Goal: Information Seeking & Learning: Learn about a topic

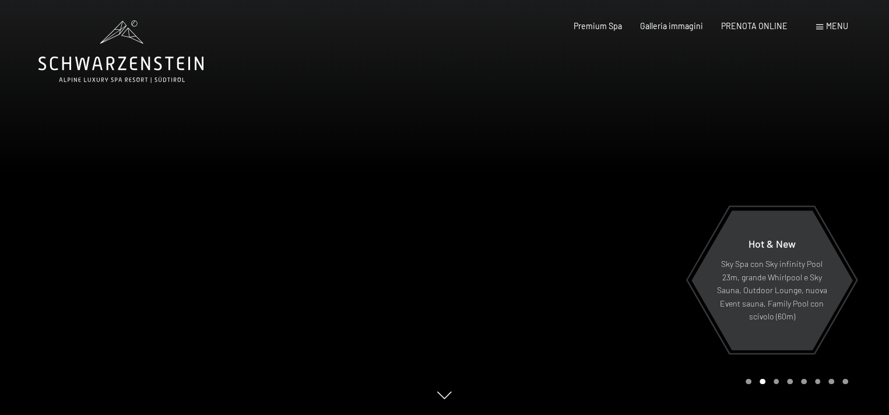
click at [831, 25] on span "Menu" at bounding box center [837, 26] width 22 height 10
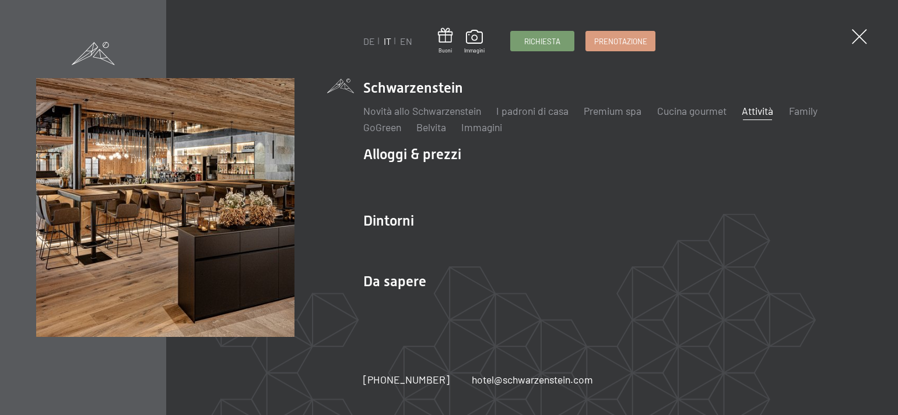
click at [760, 108] on link "Attività" at bounding box center [757, 110] width 31 height 13
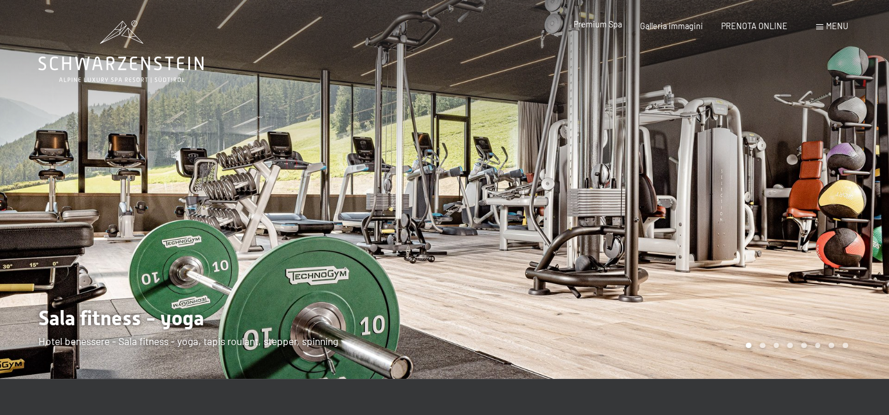
click at [599, 27] on span "Premium Spa" at bounding box center [598, 24] width 48 height 10
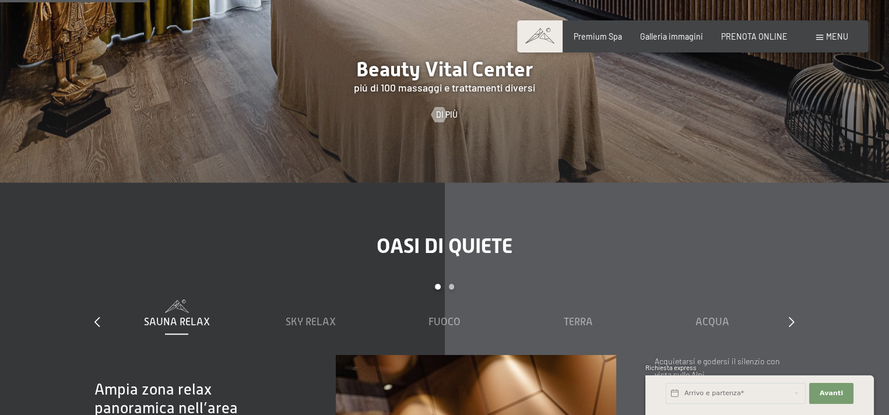
scroll to position [1283, 0]
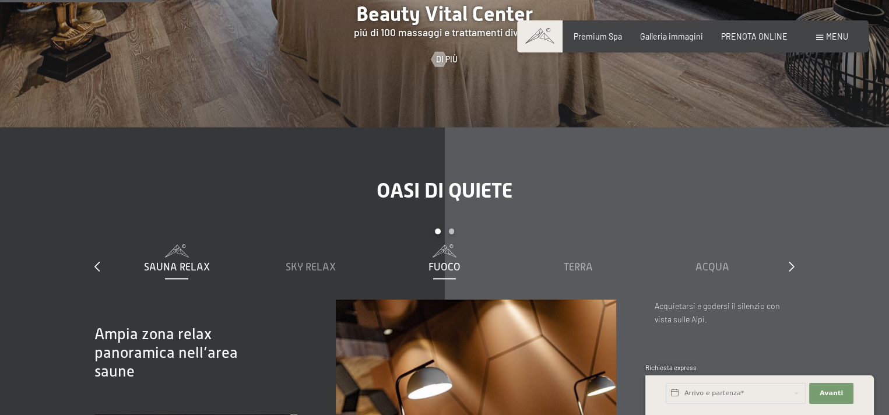
click at [447, 268] on span "Fuoco" at bounding box center [445, 267] width 32 height 12
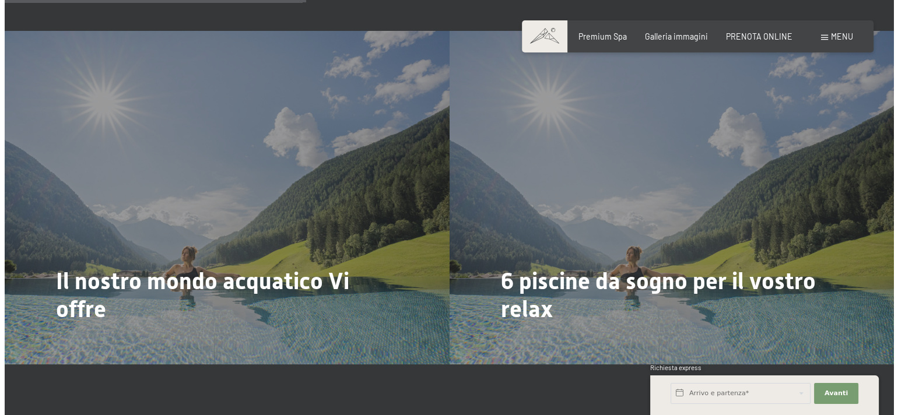
scroll to position [2507, 0]
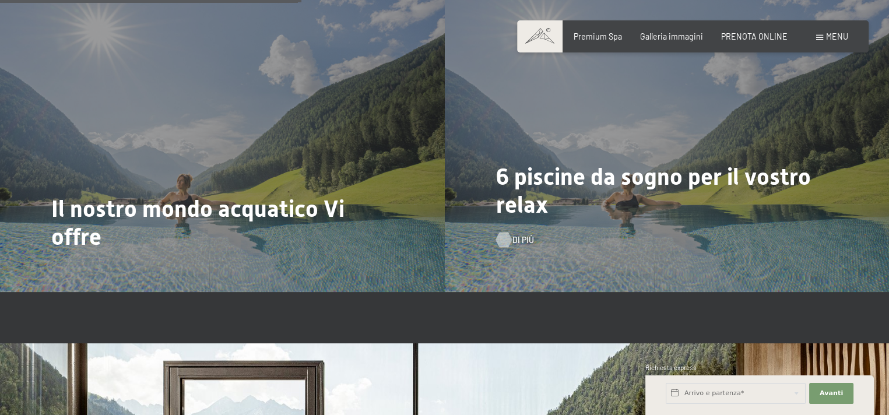
click at [517, 238] on span "Di più" at bounding box center [523, 240] width 22 height 12
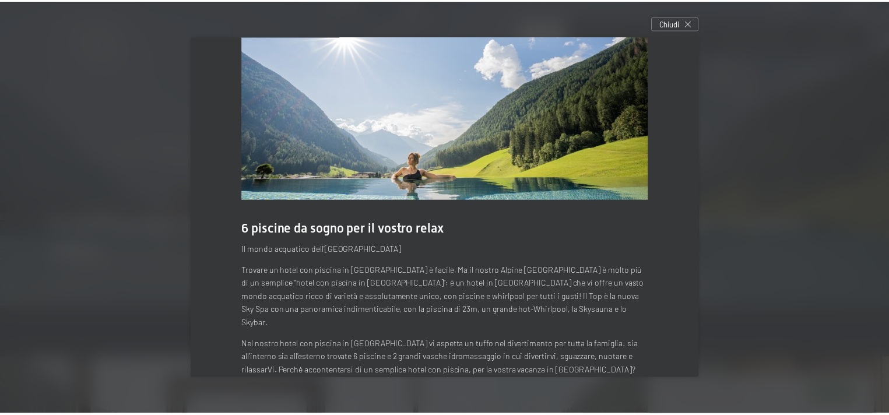
scroll to position [0, 0]
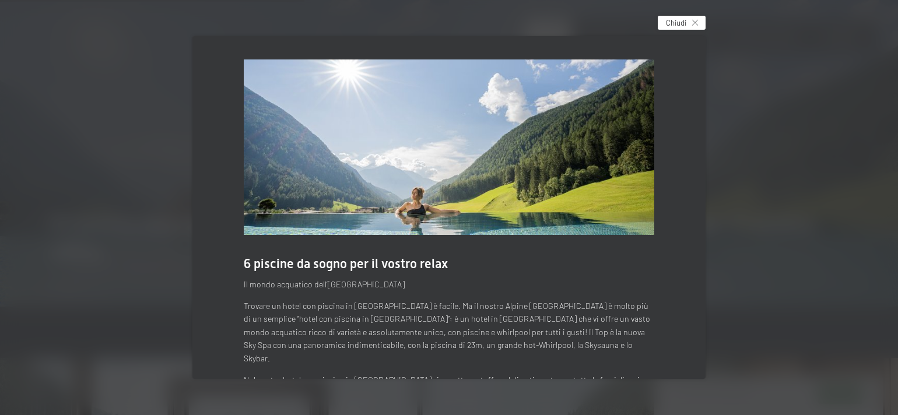
click at [698, 22] on icon at bounding box center [695, 23] width 6 height 6
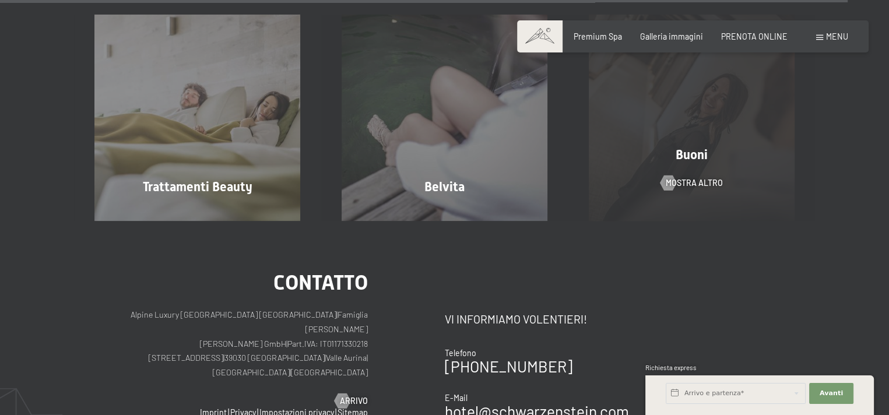
scroll to position [5997, 0]
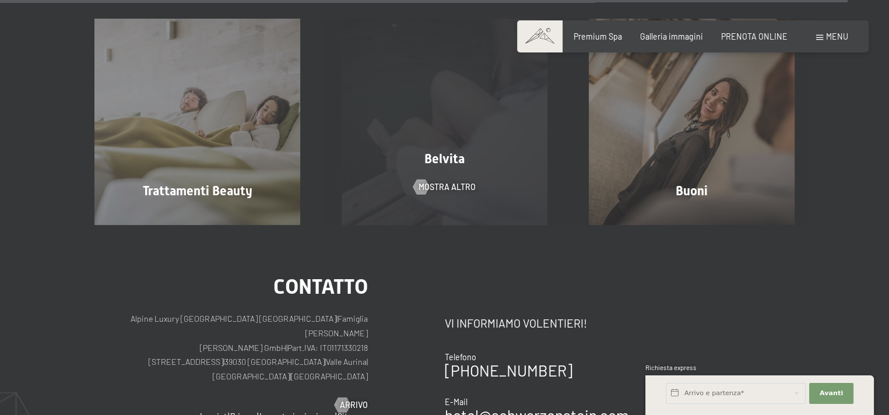
click at [430, 163] on span "Belvita" at bounding box center [444, 159] width 40 height 15
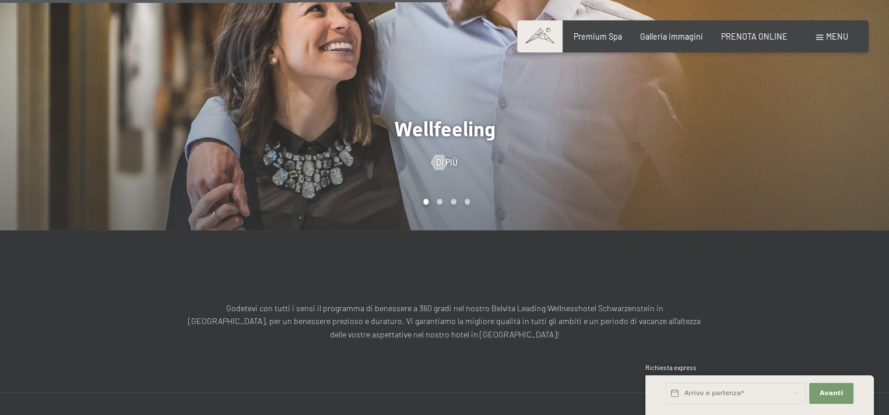
scroll to position [816, 0]
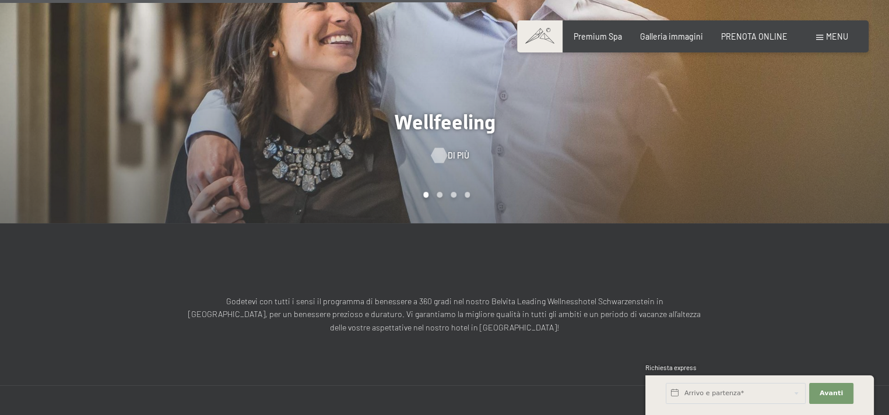
click at [443, 148] on div at bounding box center [438, 155] width 9 height 15
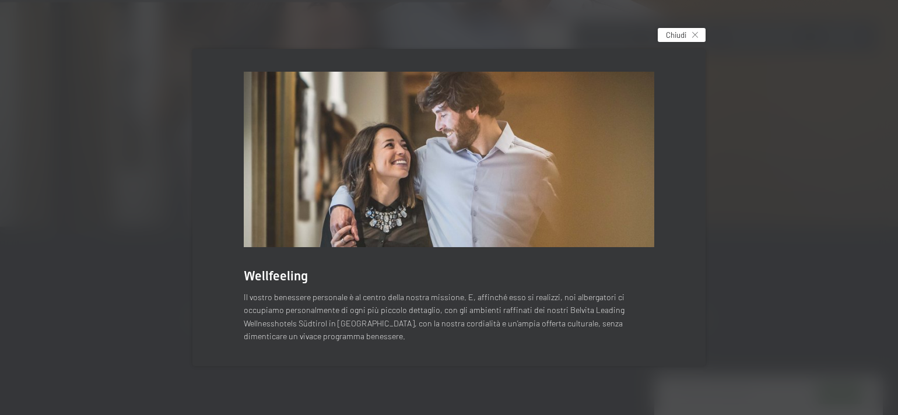
click at [694, 33] on icon at bounding box center [695, 35] width 6 height 6
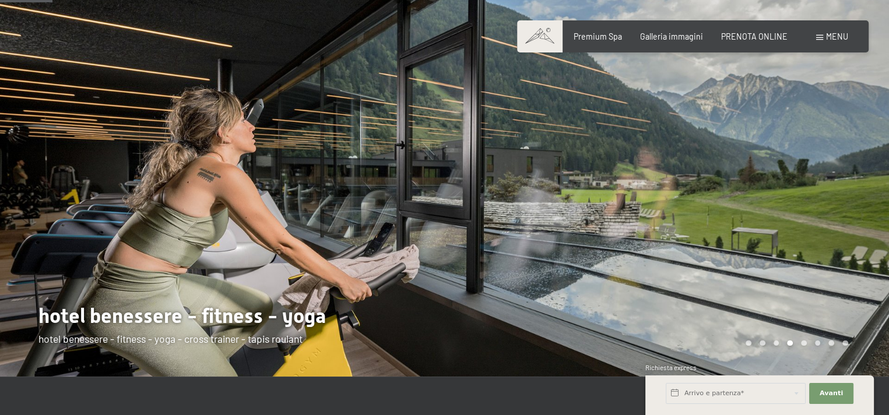
scroll to position [0, 0]
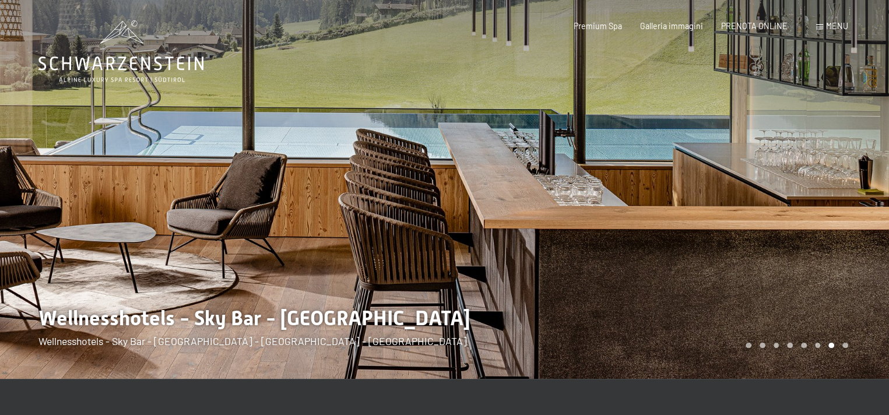
click at [753, 345] on div "Carousel Pagination" at bounding box center [795, 346] width 106 height 6
click at [749, 349] on div at bounding box center [667, 189] width 445 height 379
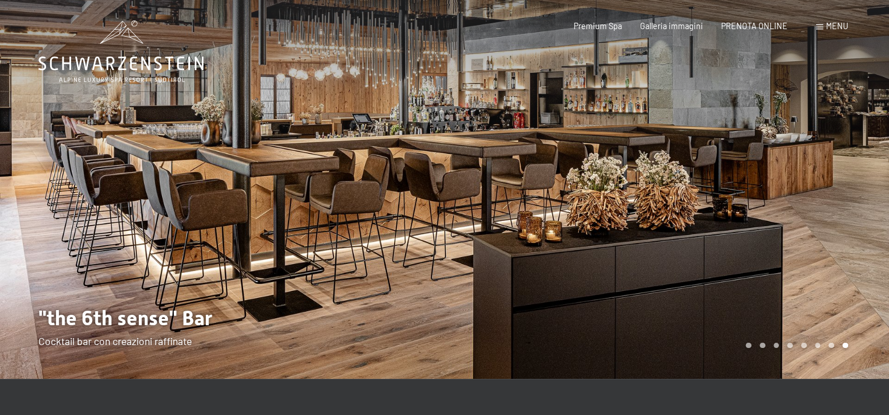
click at [744, 345] on div "Carousel Pagination" at bounding box center [795, 346] width 106 height 6
click at [748, 345] on div "Carousel Page 1" at bounding box center [749, 346] width 6 height 6
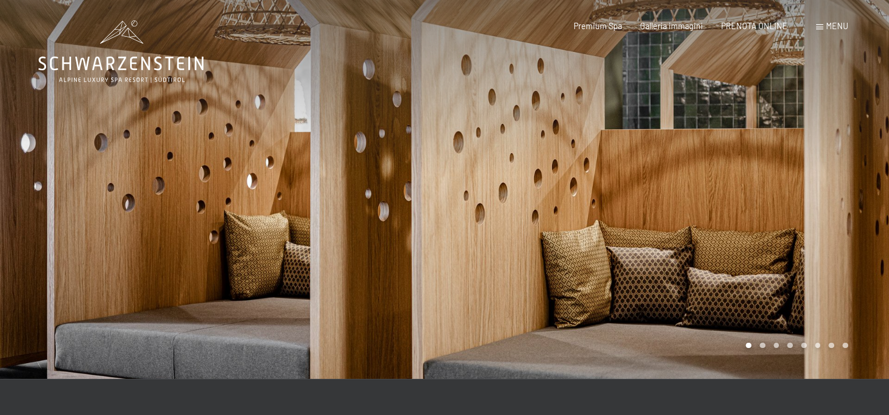
click at [762, 349] on div at bounding box center [667, 189] width 445 height 379
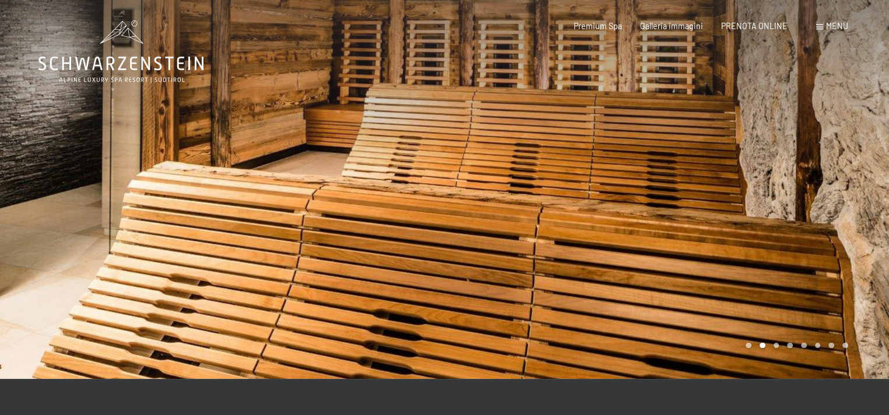
click at [774, 344] on div "Carousel Page 3" at bounding box center [777, 346] width 6 height 6
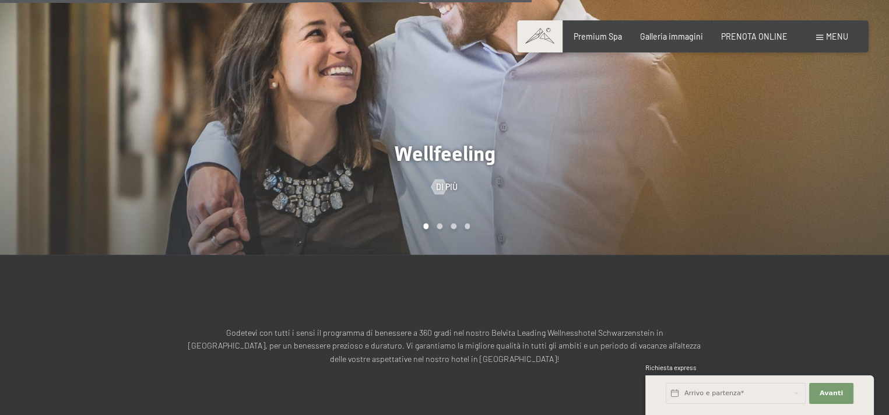
scroll to position [874, 0]
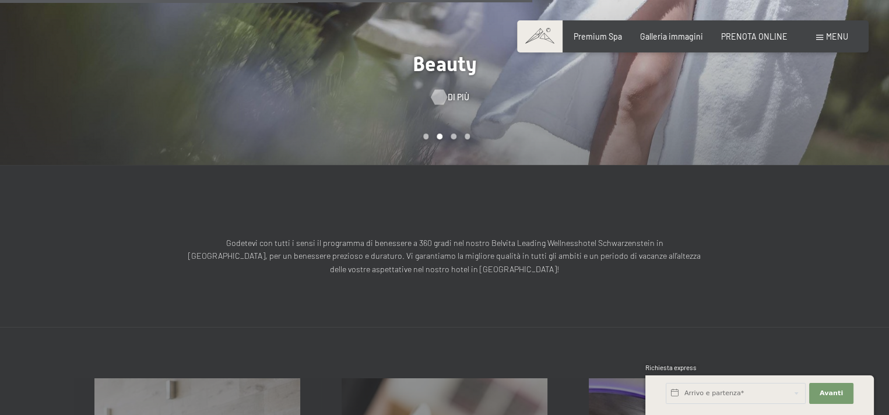
click at [452, 92] on span "Di più" at bounding box center [459, 98] width 22 height 12
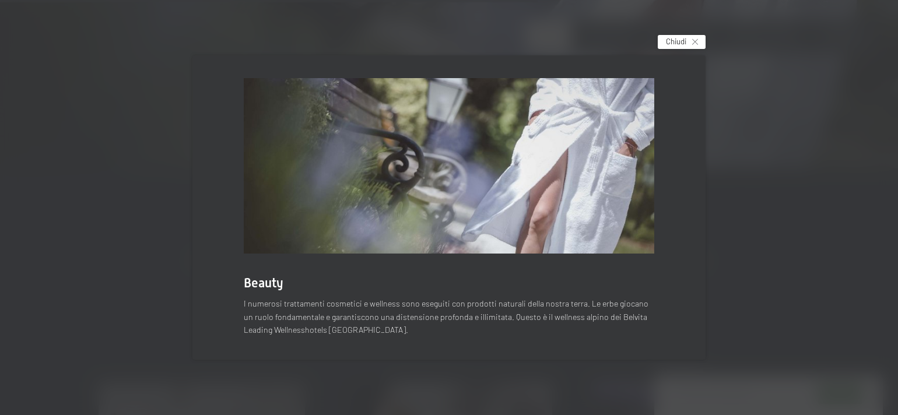
click at [692, 37] on div "Chiudi" at bounding box center [682, 42] width 48 height 14
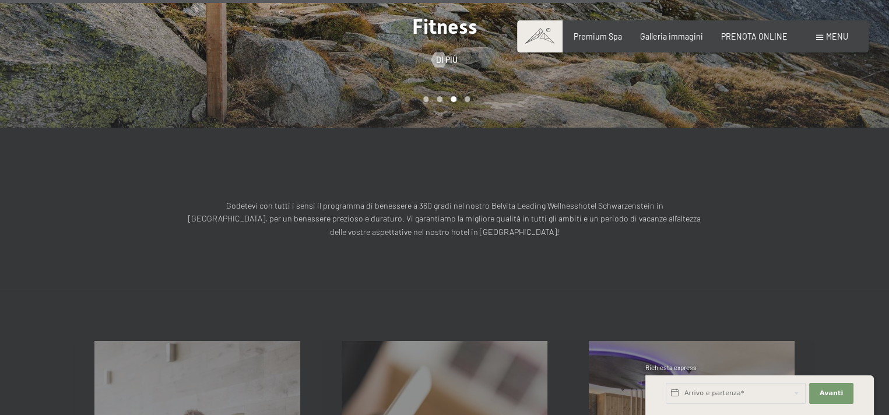
scroll to position [758, 0]
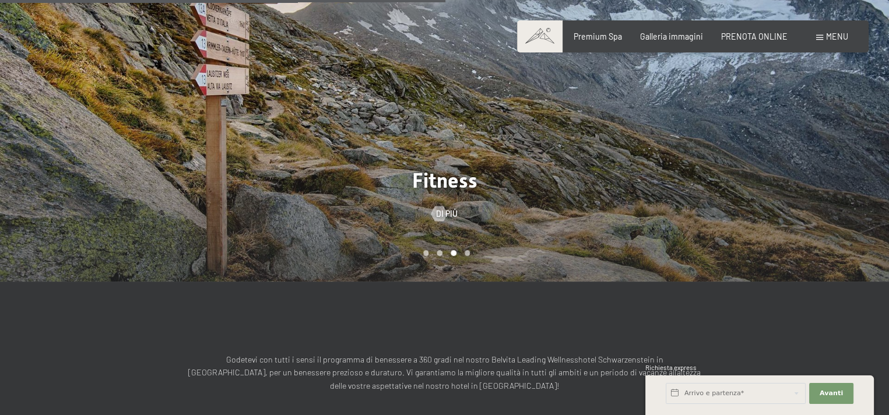
click at [470, 246] on div at bounding box center [667, 91] width 445 height 381
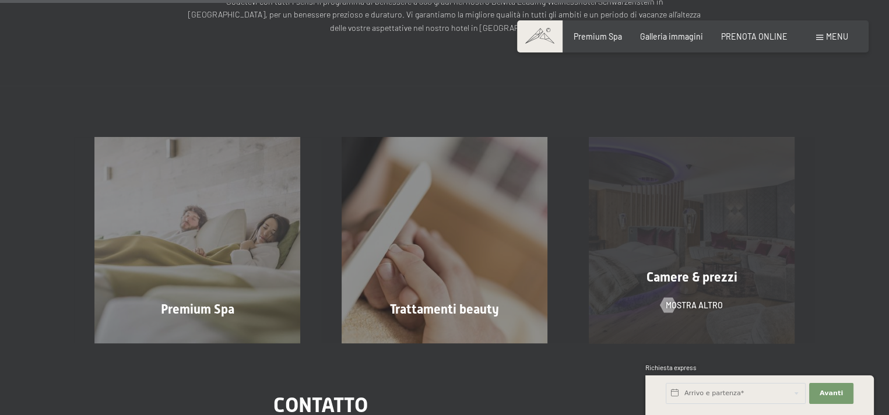
scroll to position [1283, 0]
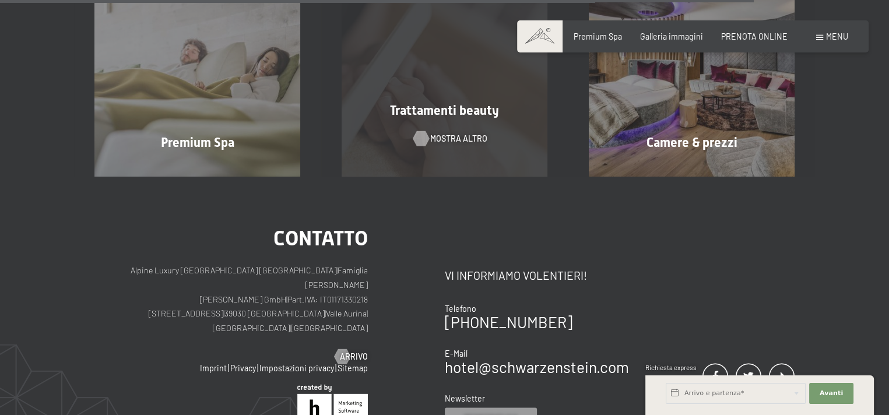
click at [445, 133] on span "mostra altro" at bounding box center [458, 139] width 57 height 12
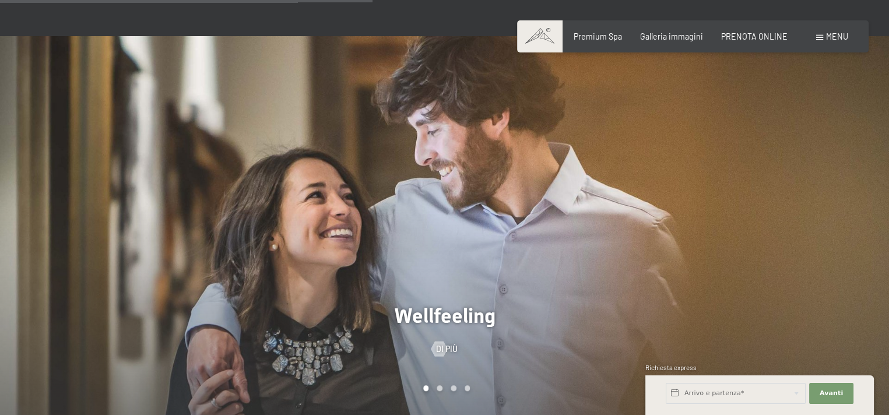
scroll to position [700, 0]
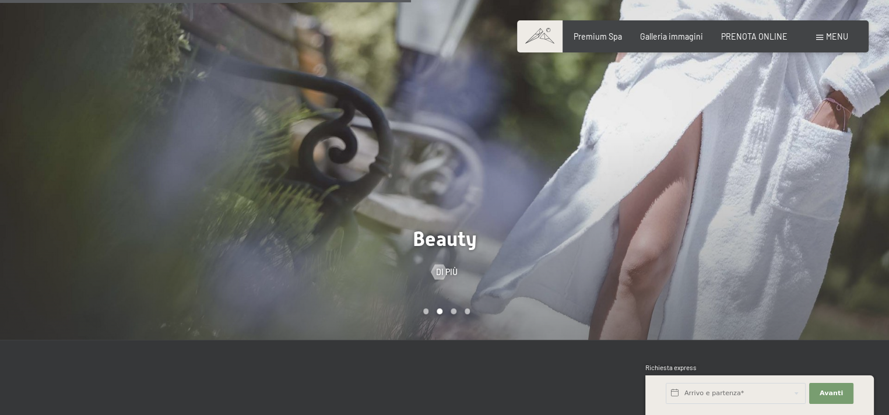
click at [426, 308] on div "Carousel Page 1" at bounding box center [426, 311] width 6 height 6
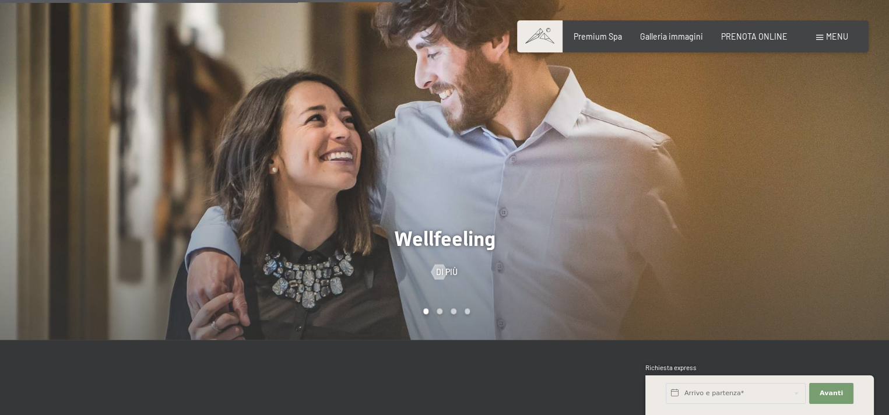
click at [458, 303] on div at bounding box center [667, 149] width 445 height 381
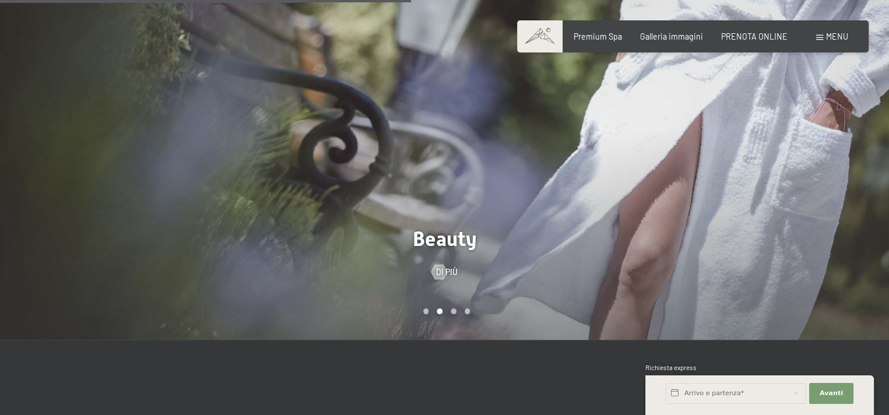
click at [452, 308] on div "Carousel Page 3" at bounding box center [454, 311] width 6 height 6
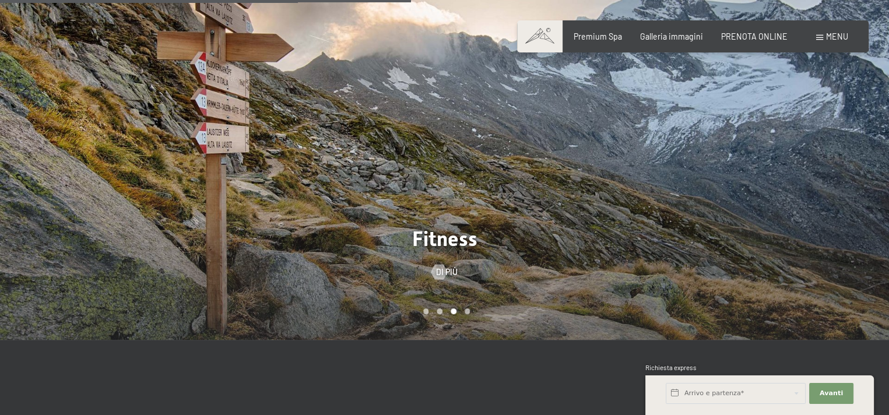
click at [468, 308] on div "Carousel Page 4" at bounding box center [468, 311] width 6 height 6
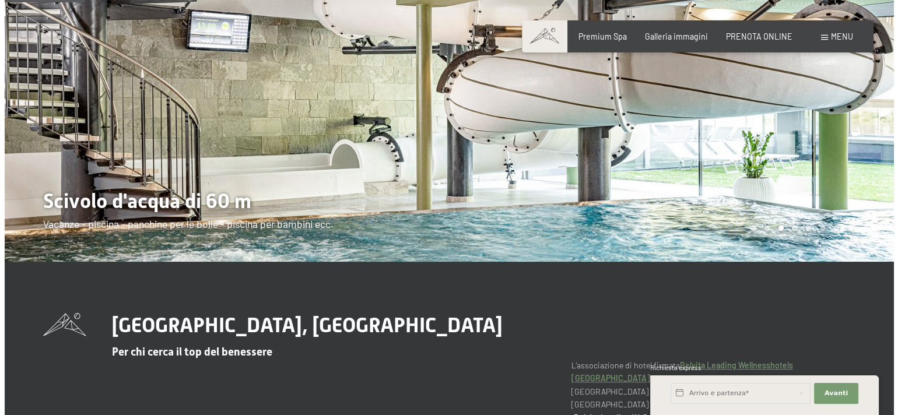
scroll to position [117, 0]
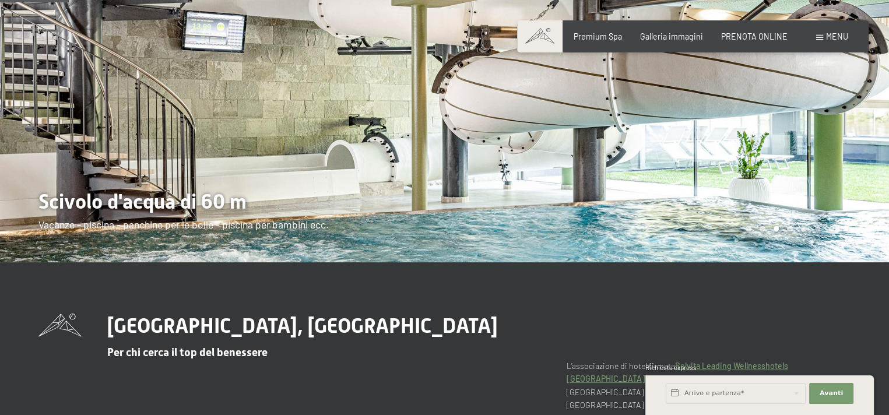
click at [835, 36] on span "Menu" at bounding box center [837, 36] width 22 height 10
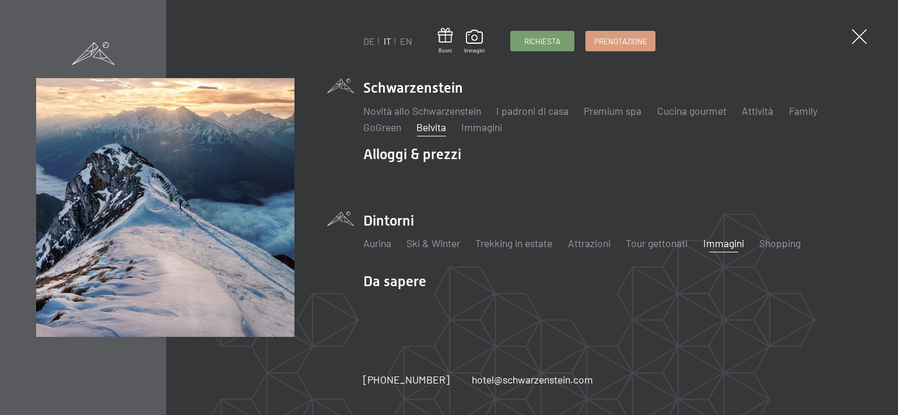
click at [733, 247] on link "Immagini" at bounding box center [723, 243] width 41 height 13
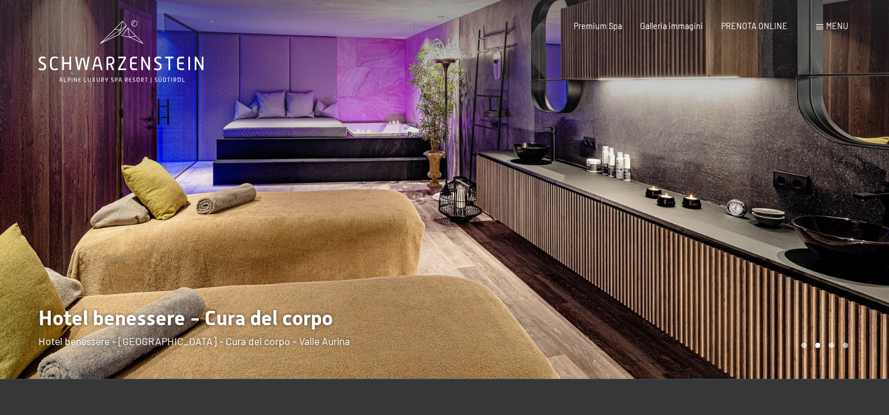
click at [830, 348] on div at bounding box center [667, 189] width 445 height 379
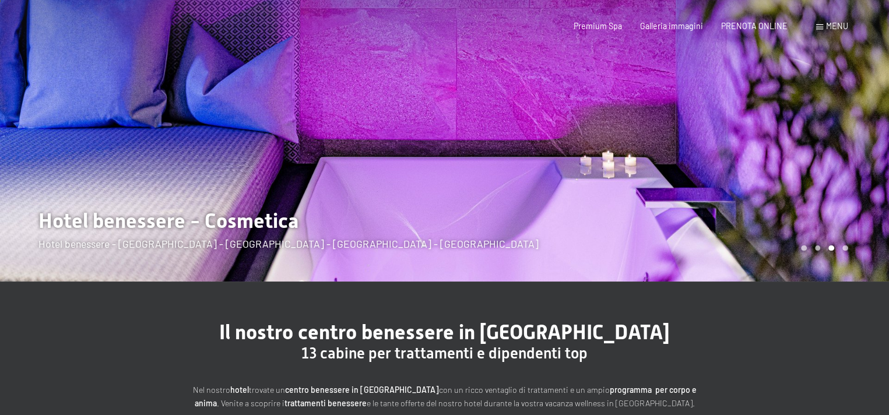
scroll to position [233, 0]
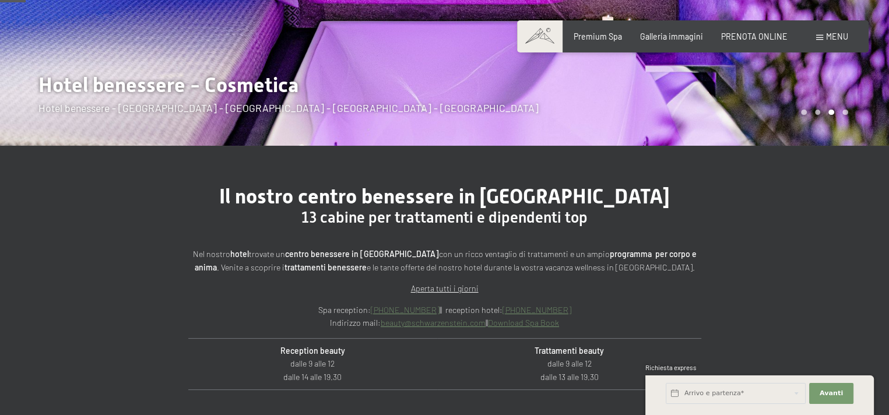
click at [847, 113] on div "Carousel Page 4" at bounding box center [845, 113] width 6 height 6
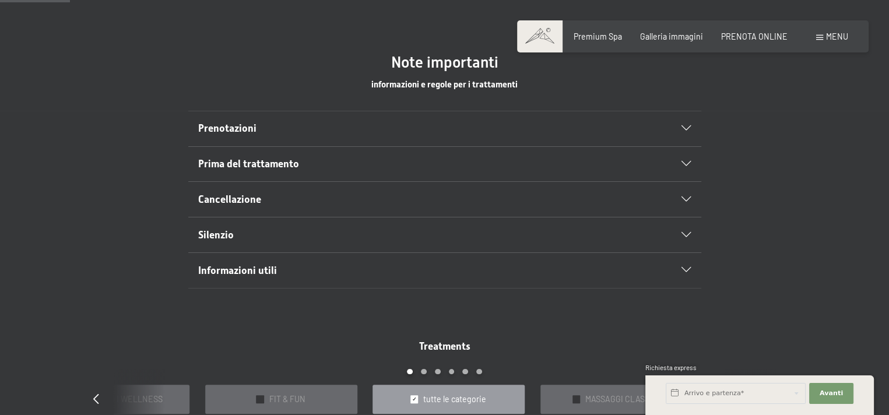
scroll to position [700, 0]
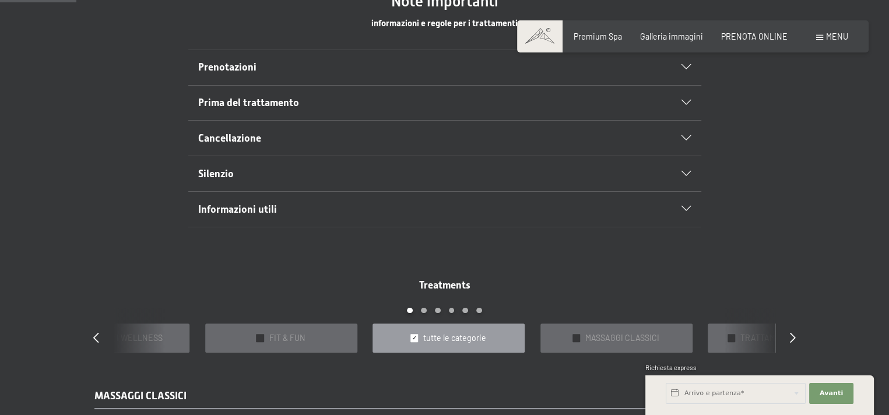
click at [257, 209] on span "Informazioni utili" at bounding box center [237, 209] width 79 height 12
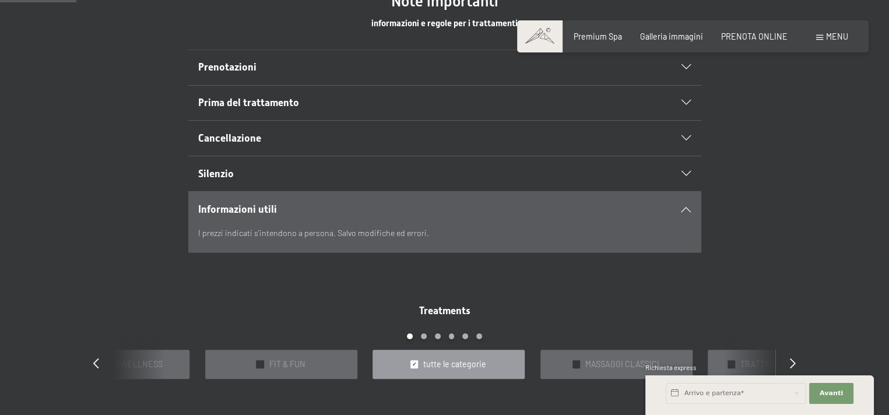
click at [425, 335] on div "Carousel Page 2" at bounding box center [424, 336] width 6 height 6
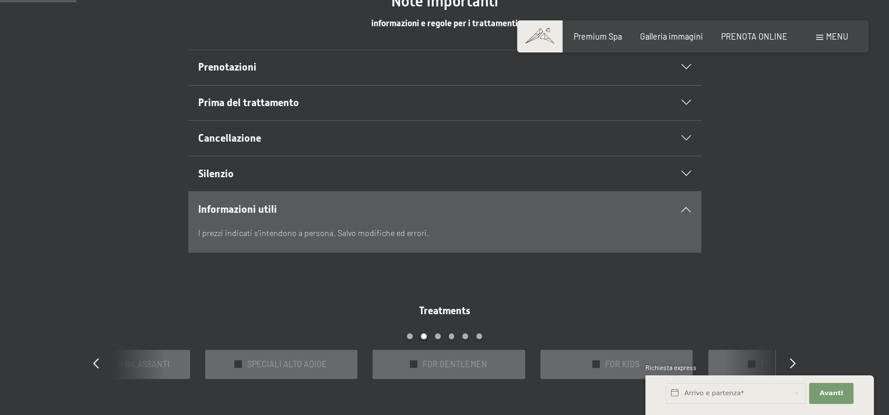
click at [438, 338] on div "Carousel Page 3" at bounding box center [438, 336] width 6 height 6
click at [450, 335] on div "Carousel Page 4" at bounding box center [452, 336] width 6 height 6
click at [465, 336] on div "Carousel Page 5" at bounding box center [465, 336] width 6 height 6
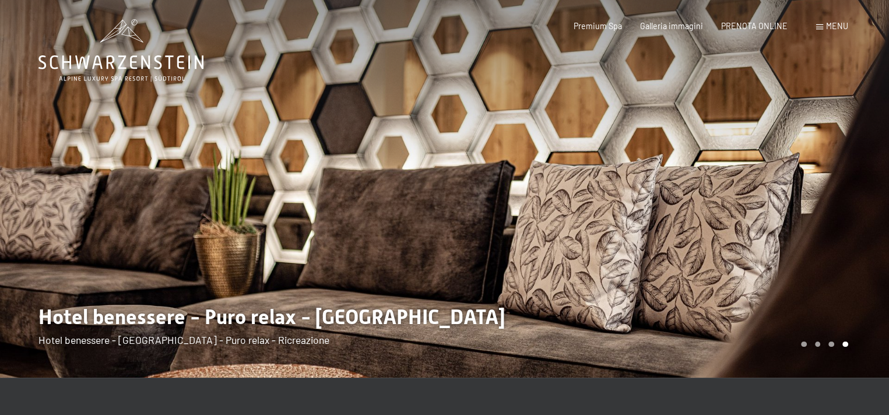
scroll to position [0, 0]
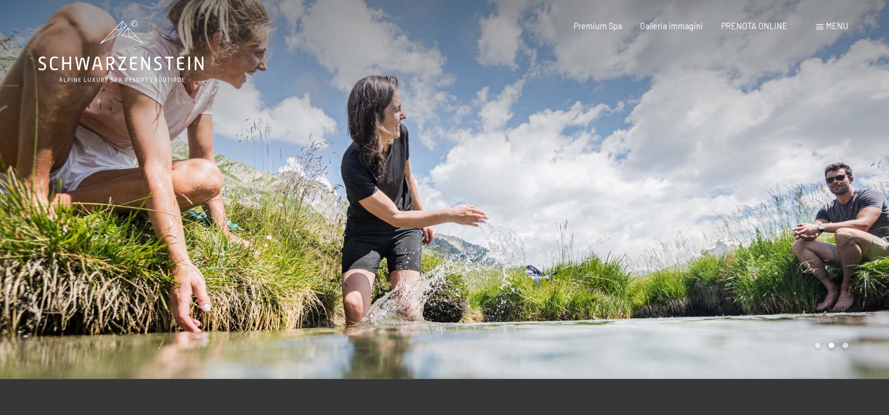
click at [819, 345] on div "Carousel Page 1" at bounding box center [818, 346] width 6 height 6
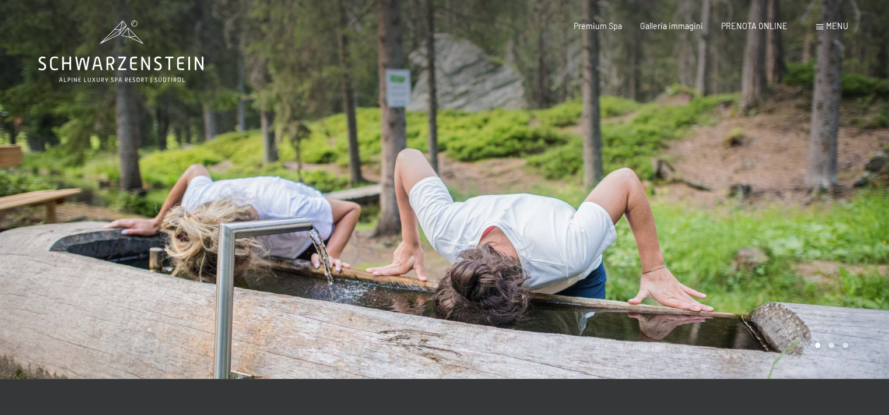
click at [828, 345] on div "Carousel Page 2" at bounding box center [831, 346] width 6 height 6
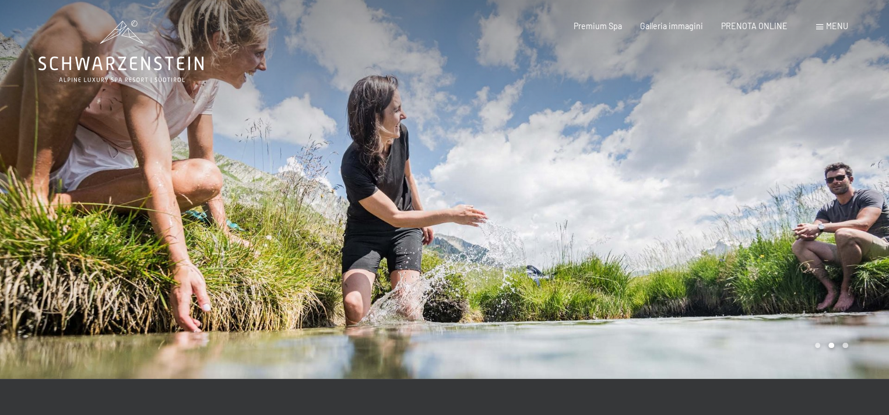
click at [842, 347] on div "Carousel Page 3" at bounding box center [845, 346] width 6 height 6
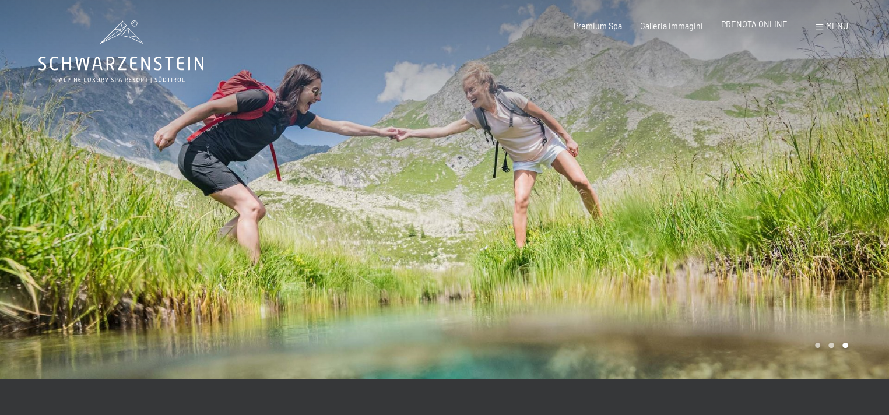
click at [756, 24] on span "PRENOTA ONLINE" at bounding box center [754, 24] width 66 height 10
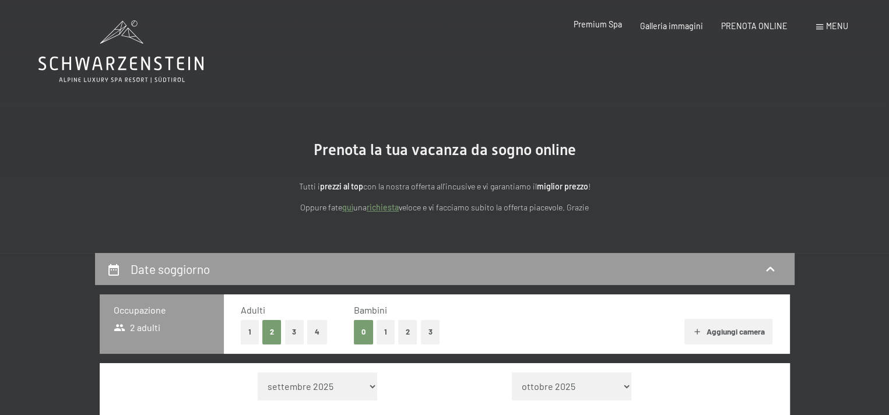
click at [594, 27] on span "Premium Spa" at bounding box center [598, 24] width 48 height 10
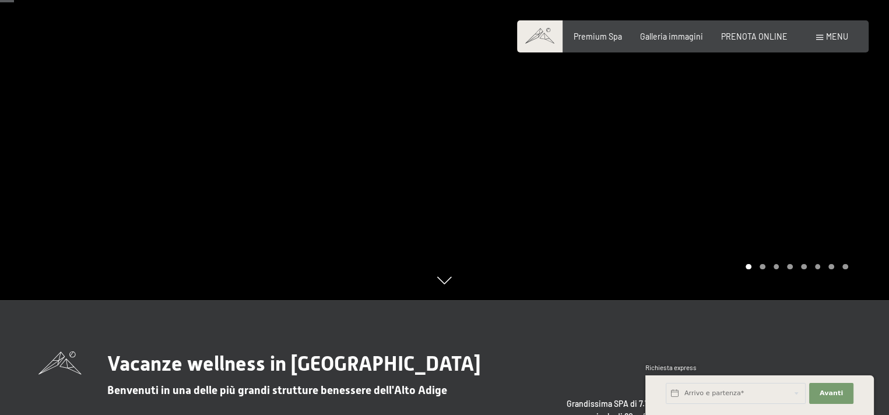
scroll to position [117, 0]
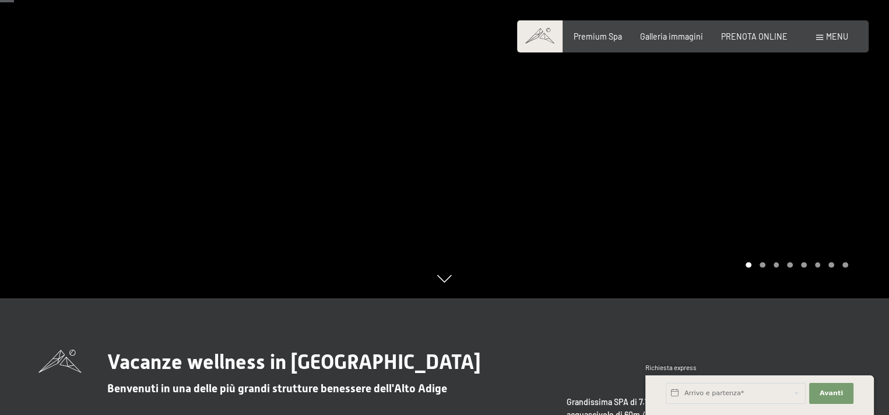
click at [761, 269] on div at bounding box center [667, 90] width 445 height 415
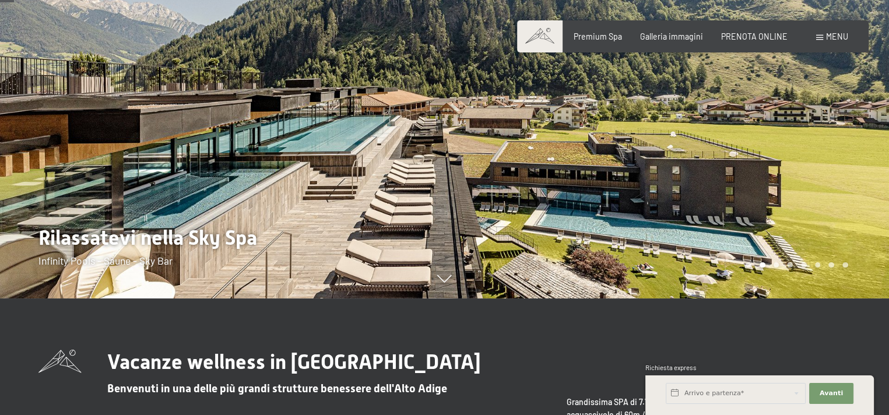
click at [819, 265] on div "Carousel Page 6" at bounding box center [818, 265] width 6 height 6
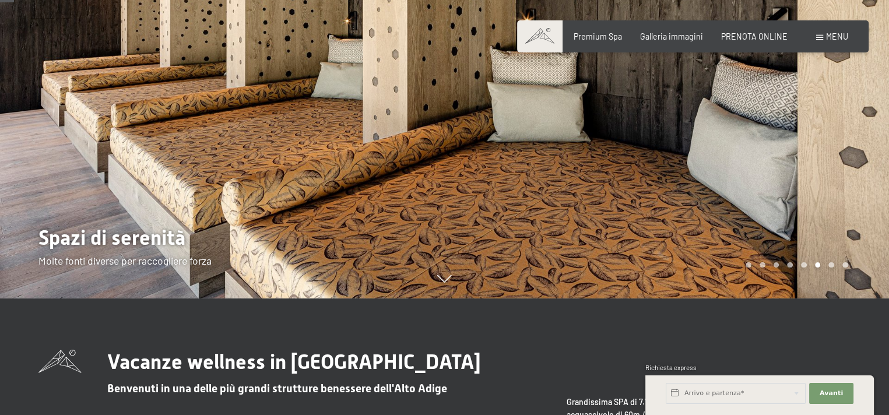
click at [829, 265] on div "Carousel Page 7" at bounding box center [831, 265] width 6 height 6
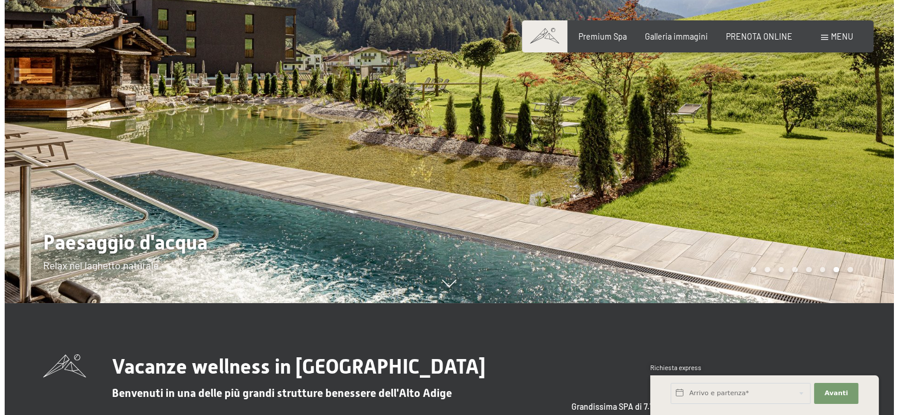
scroll to position [0, 0]
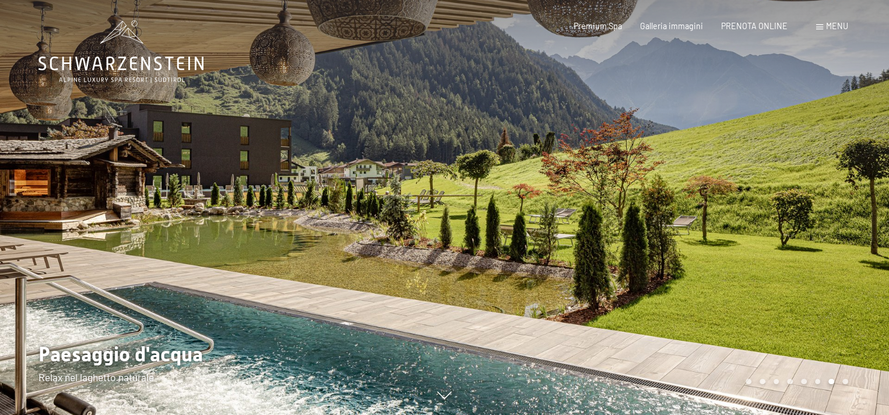
click at [845, 379] on div "Carousel Page 8" at bounding box center [845, 382] width 6 height 6
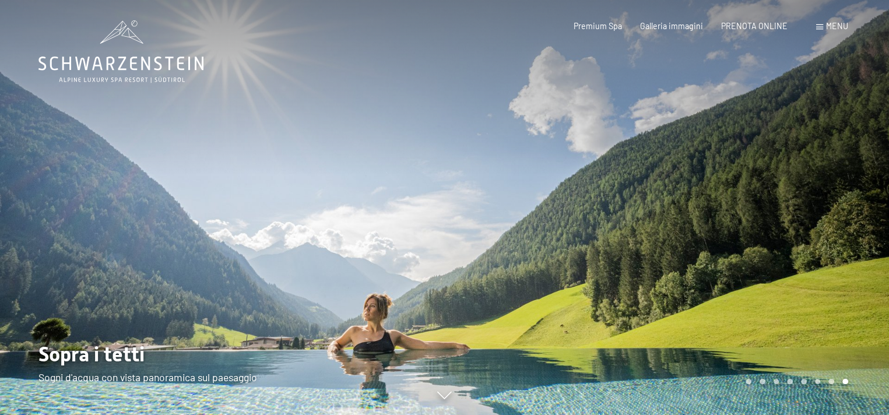
click at [839, 27] on span "Menu" at bounding box center [837, 26] width 22 height 10
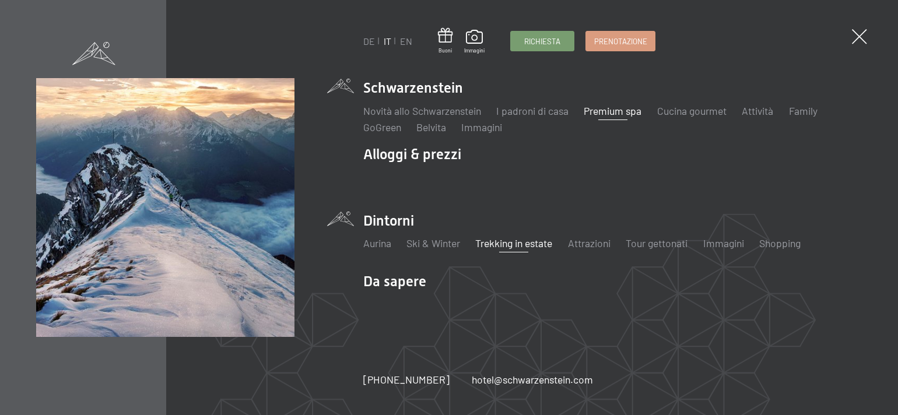
click at [516, 244] on link "Trekking in estate" at bounding box center [513, 243] width 77 height 13
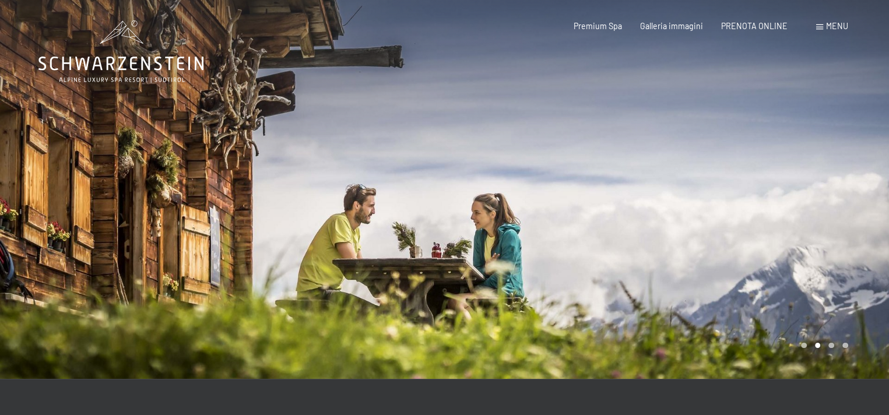
click at [817, 349] on div at bounding box center [667, 189] width 445 height 379
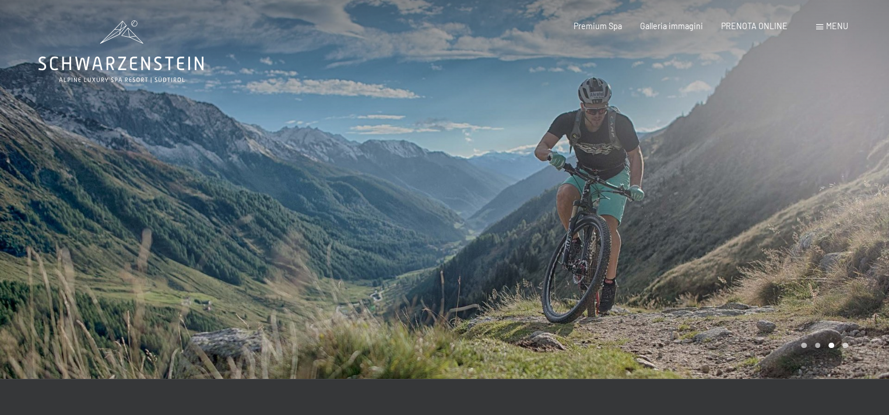
click at [842, 345] on div "Carousel Page 4" at bounding box center [845, 346] width 6 height 6
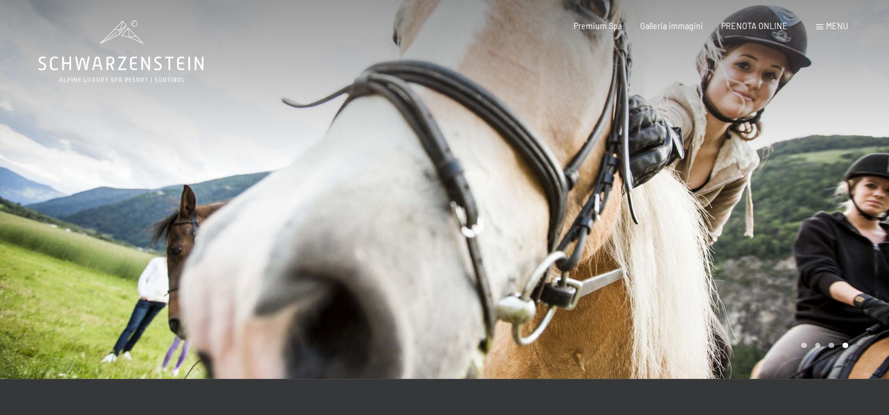
click at [802, 346] on div "Carousel Page 1" at bounding box center [804, 346] width 6 height 6
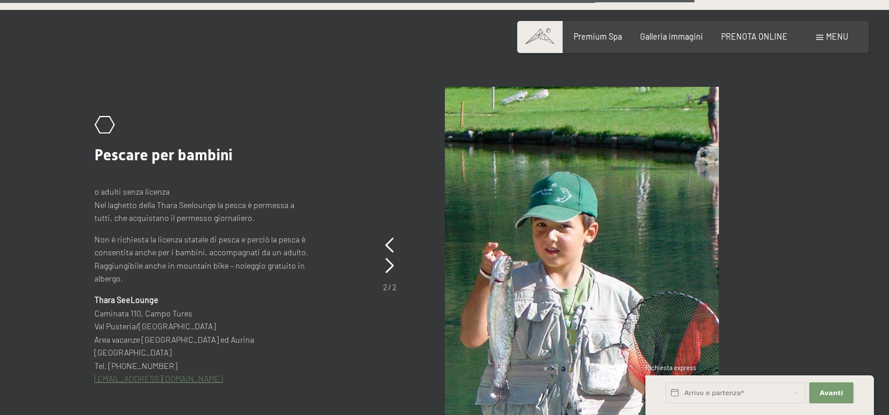
scroll to position [4431, 0]
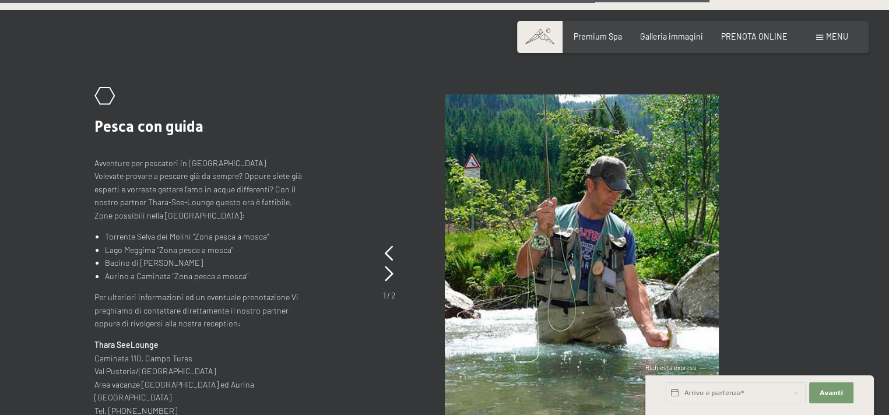
click at [277, 157] on p "Avventure per pescatori in Aurina Volevate provare a pescare già da sempre? Opp…" at bounding box center [202, 190] width 216 height 66
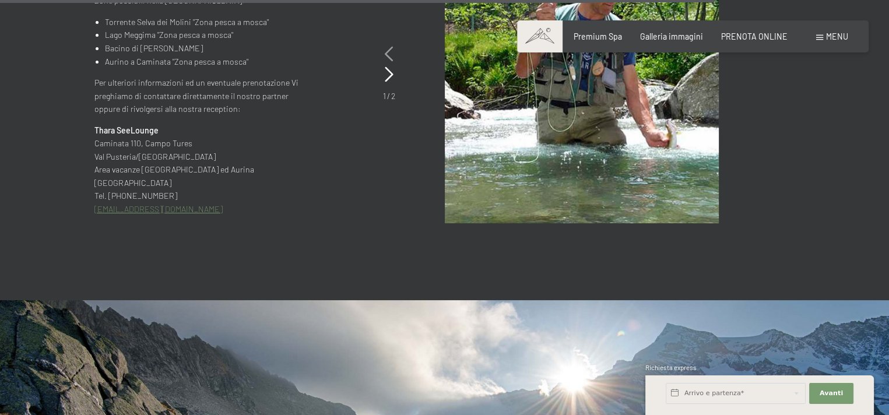
scroll to position [4489, 0]
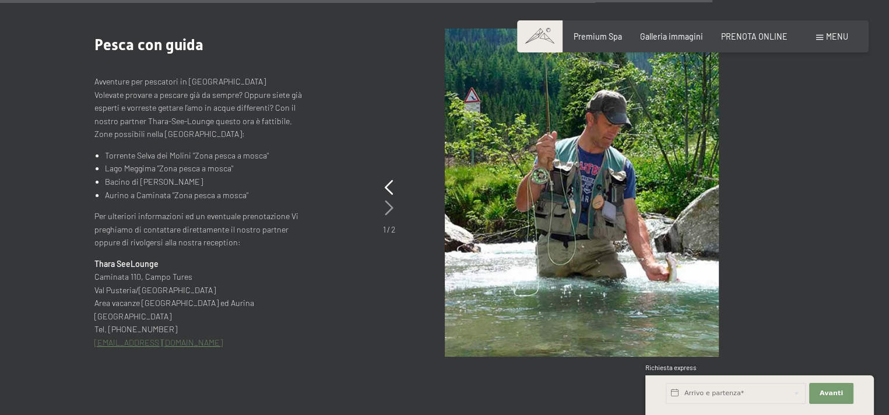
click at [390, 201] on icon at bounding box center [389, 208] width 9 height 15
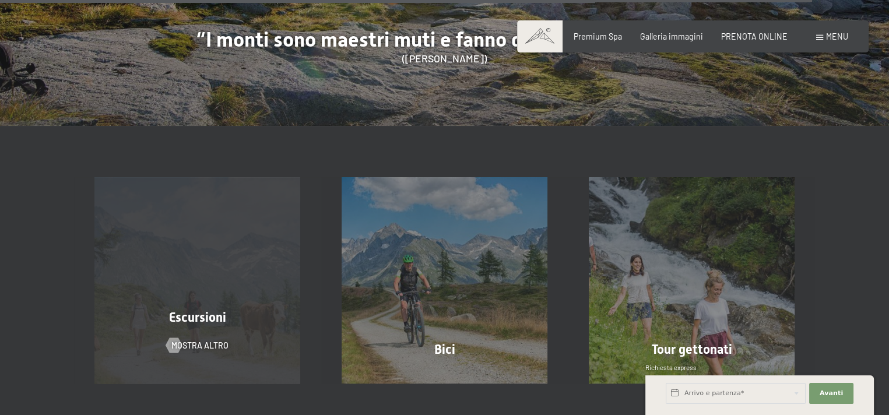
scroll to position [5189, 0]
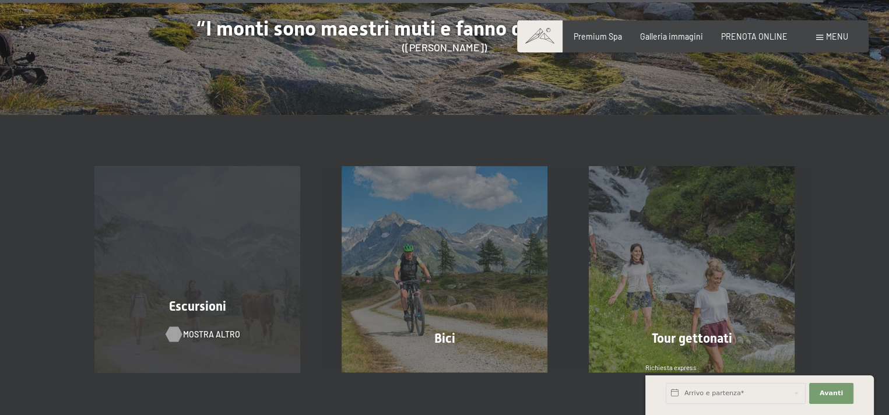
click at [195, 329] on span "mostra altro" at bounding box center [211, 335] width 57 height 12
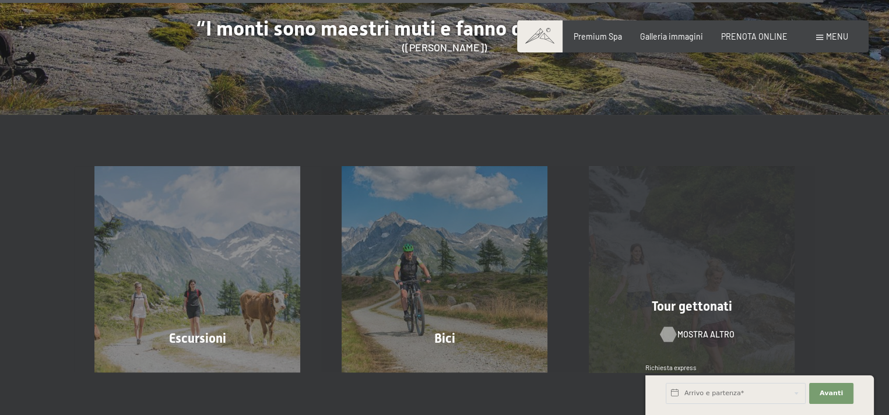
click at [697, 329] on span "mostra altro" at bounding box center [705, 335] width 57 height 12
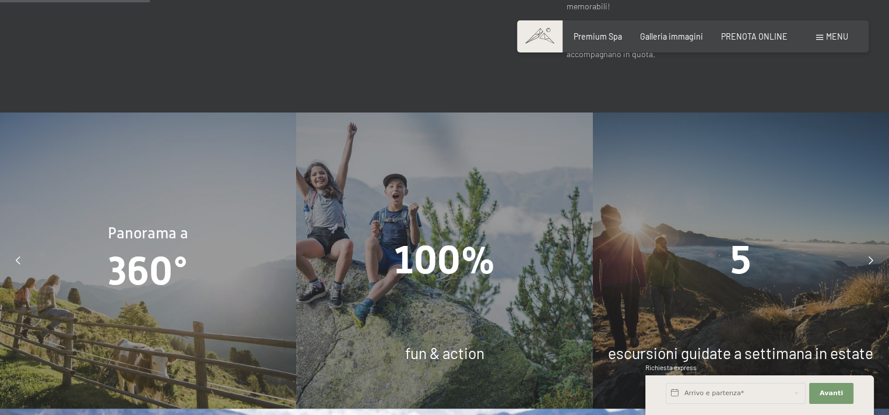
scroll to position [816, 0]
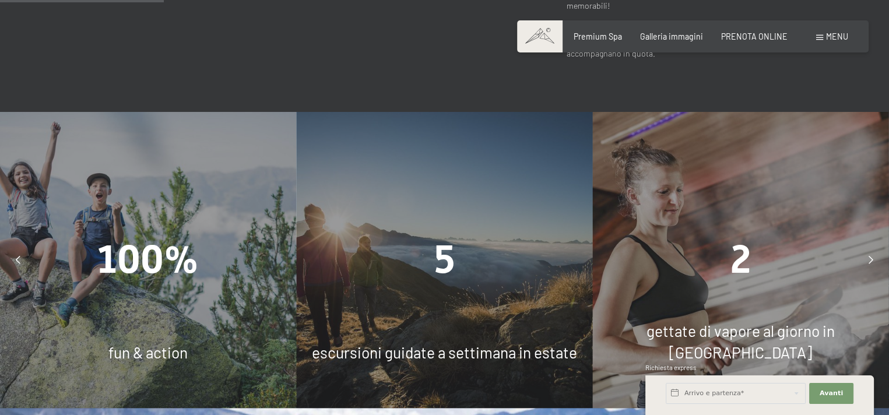
click at [445, 237] on span "5" at bounding box center [444, 259] width 20 height 45
click at [398, 343] on span "escursioni guidate a settimana in estate" at bounding box center [444, 352] width 265 height 18
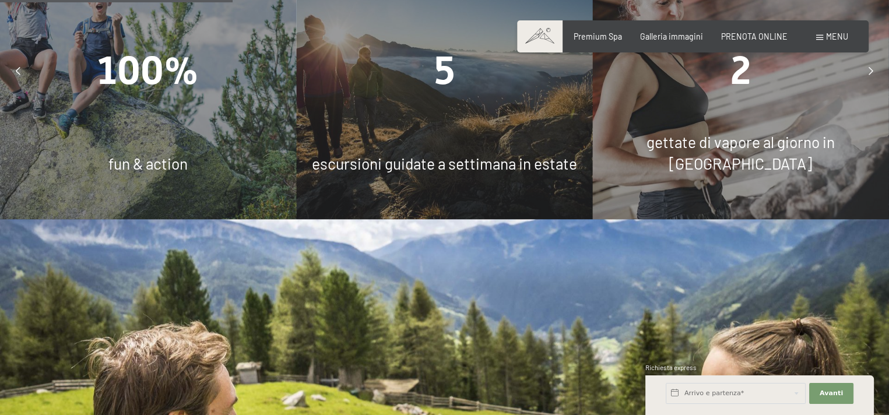
scroll to position [1166, 0]
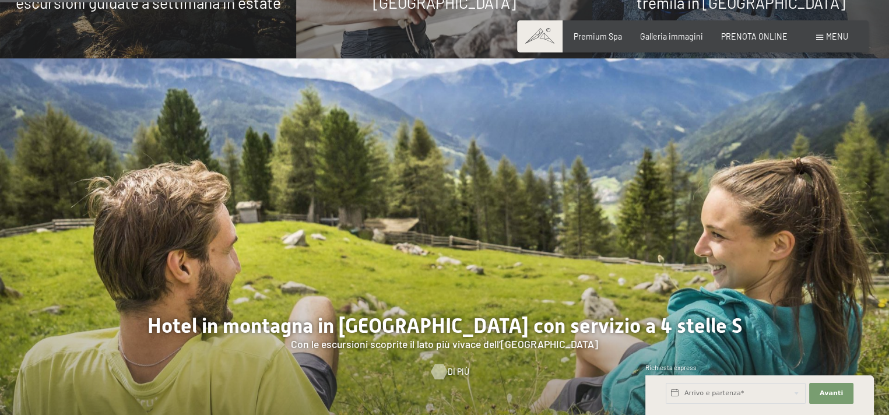
click at [453, 366] on span "Di più" at bounding box center [459, 372] width 22 height 12
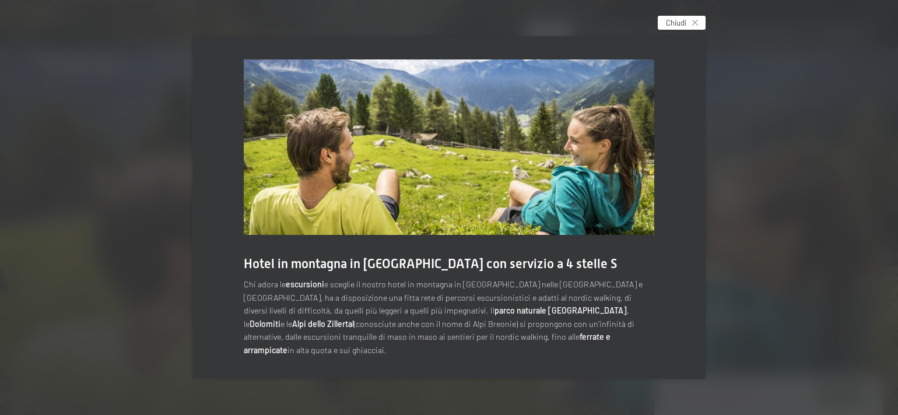
click at [693, 26] on icon at bounding box center [695, 23] width 6 height 6
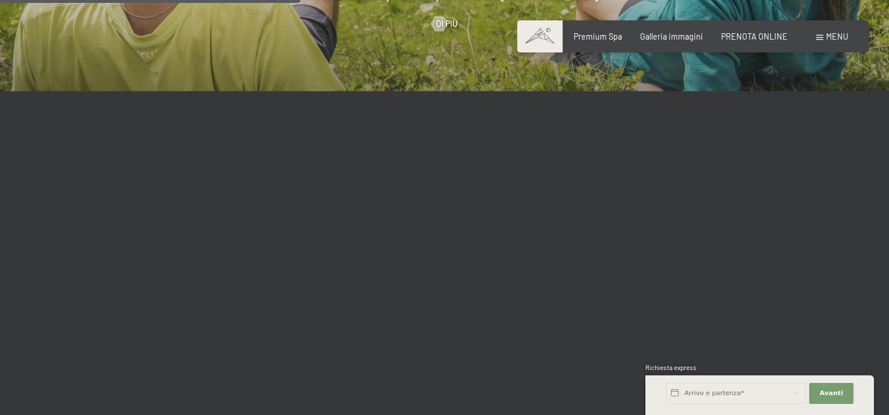
scroll to position [1516, 0]
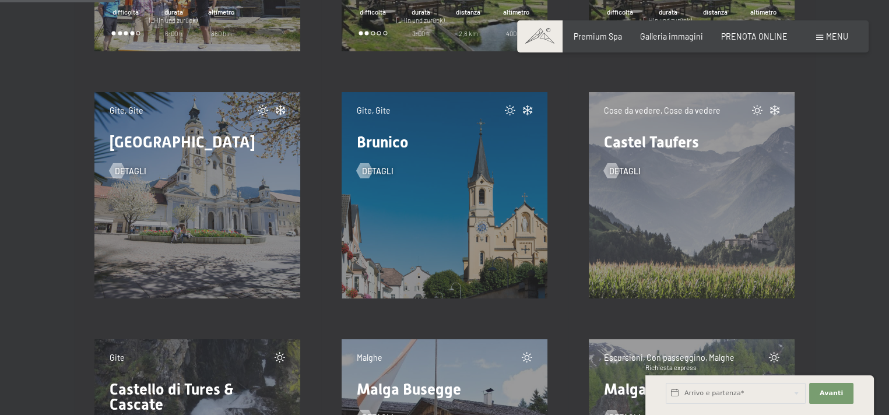
scroll to position [2332, 0]
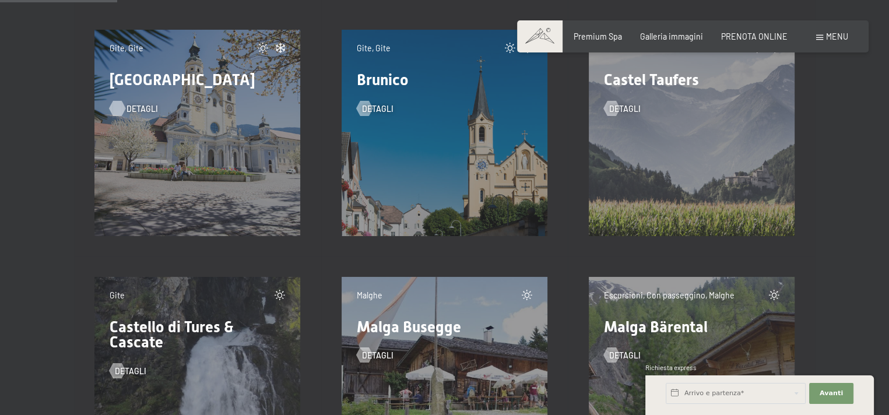
click at [141, 105] on span "detagli" at bounding box center [142, 109] width 31 height 12
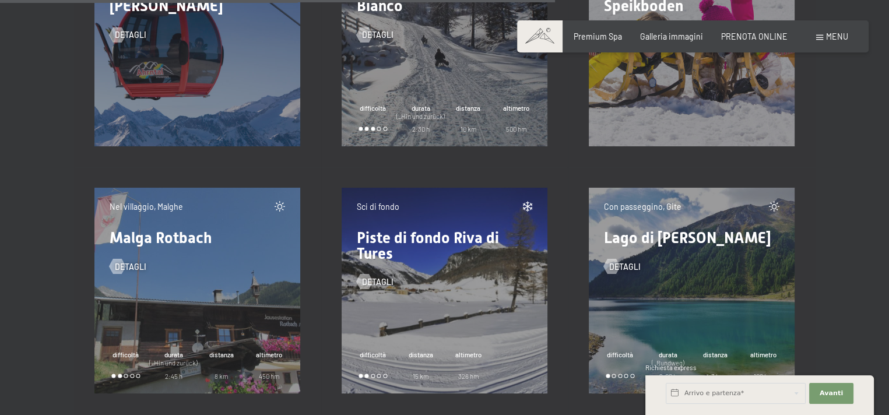
scroll to position [11077, 0]
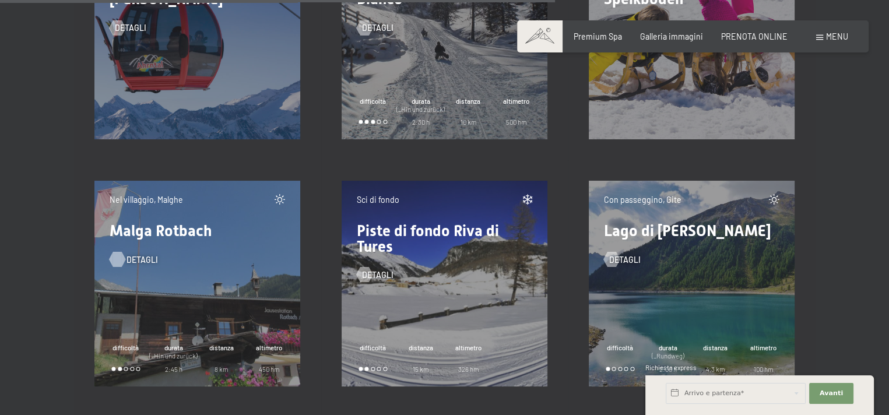
click at [137, 258] on span "detagli" at bounding box center [142, 260] width 31 height 12
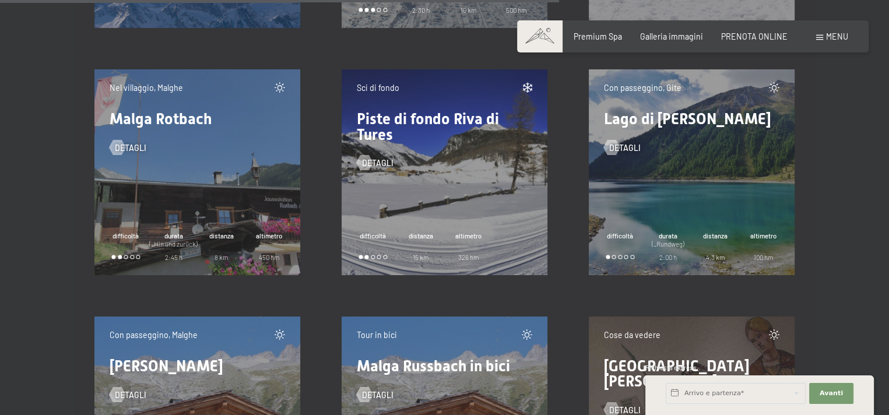
scroll to position [11194, 0]
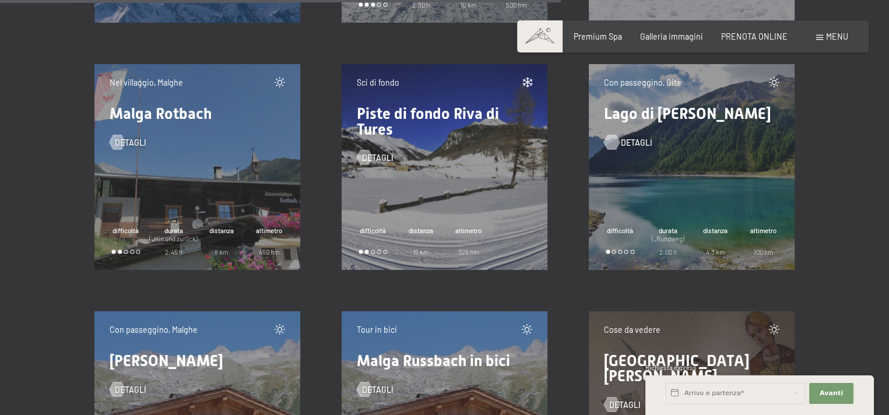
click at [630, 143] on span "detagli" at bounding box center [636, 143] width 31 height 12
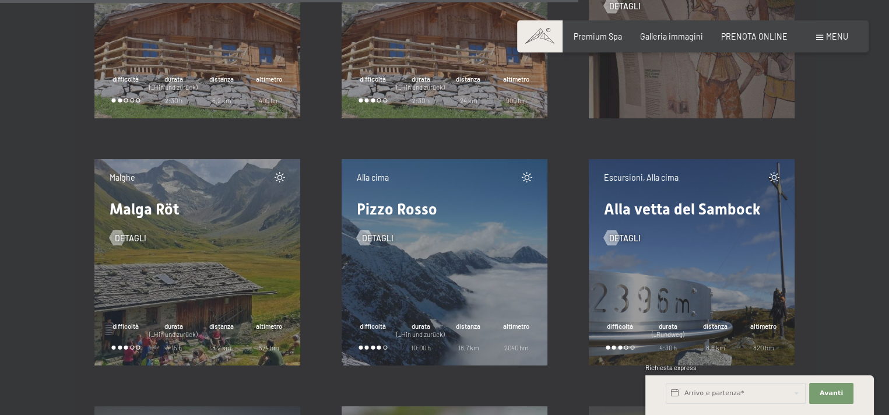
scroll to position [11660, 0]
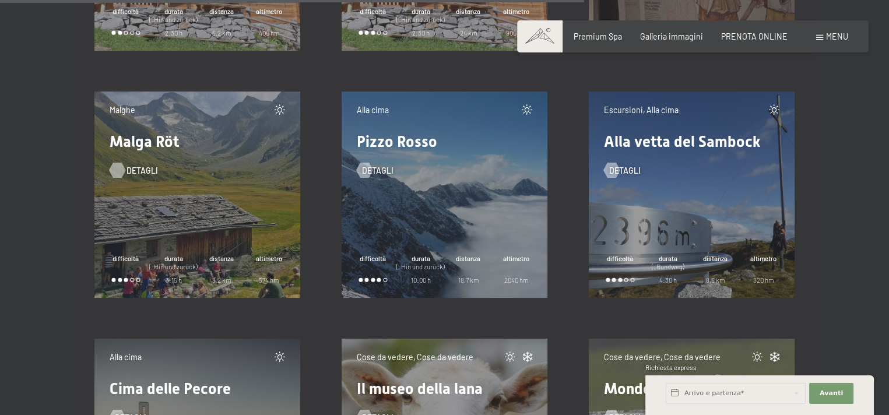
click at [139, 170] on span "detagli" at bounding box center [142, 171] width 31 height 12
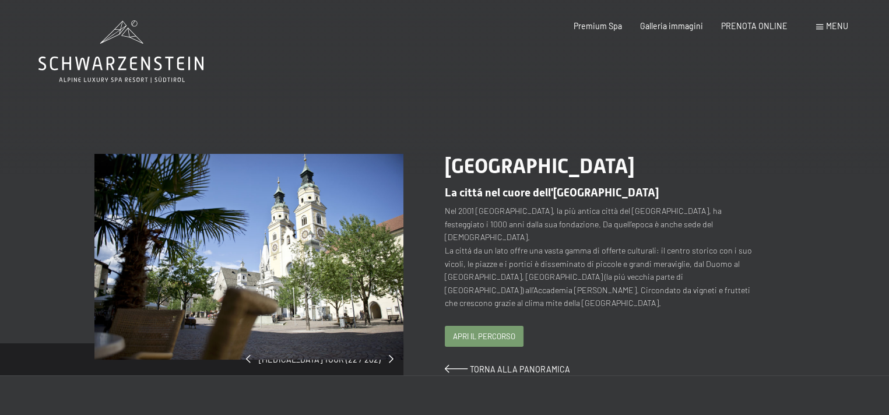
click at [486, 331] on span "Apri il percorso" at bounding box center [484, 336] width 62 height 10
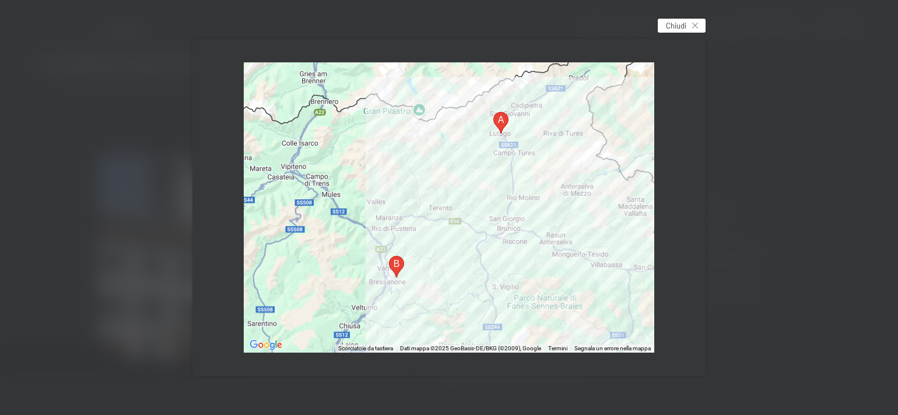
click at [697, 22] on div "Chiudi" at bounding box center [682, 26] width 48 height 14
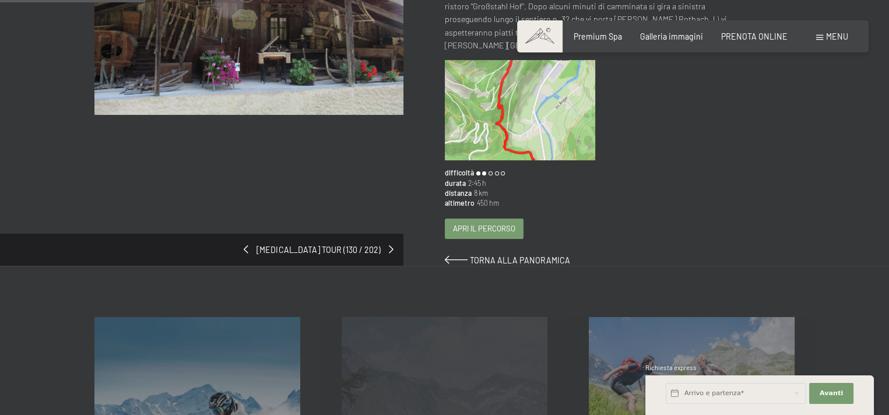
scroll to position [58, 0]
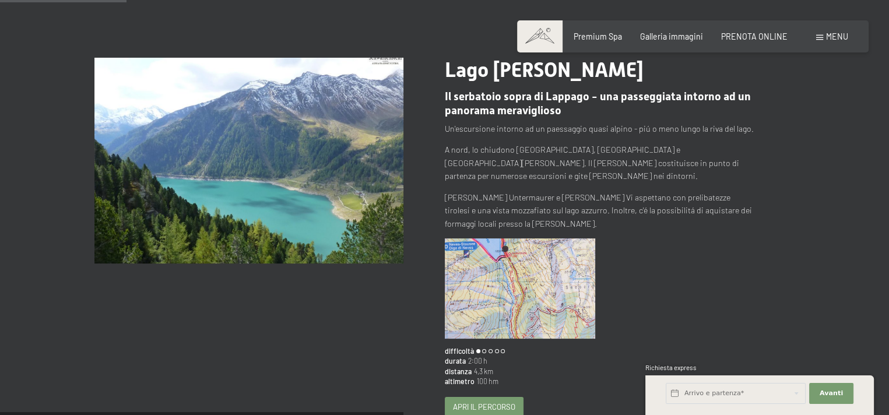
scroll to position [117, 0]
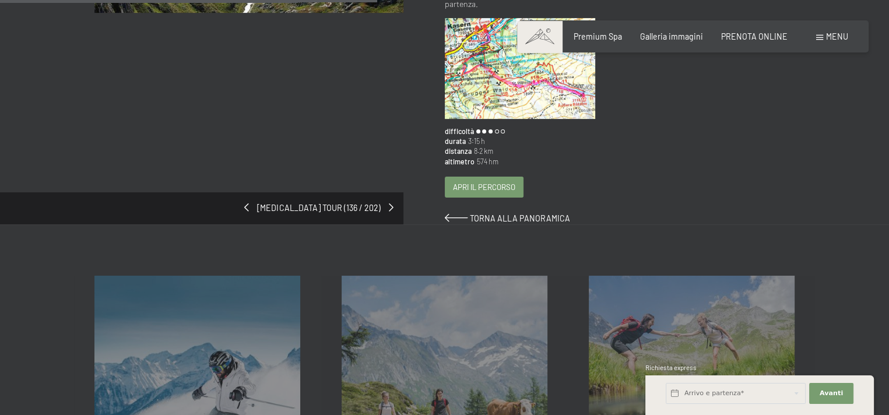
scroll to position [408, 0]
